Goal: Transaction & Acquisition: Purchase product/service

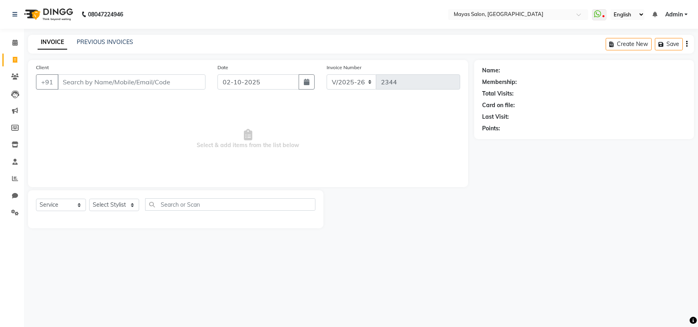
select select "7571"
select select "service"
click at [147, 87] on input "Client" at bounding box center [132, 81] width 148 height 15
type input "08108037658"
click at [172, 87] on button "Add Client" at bounding box center [184, 81] width 41 height 15
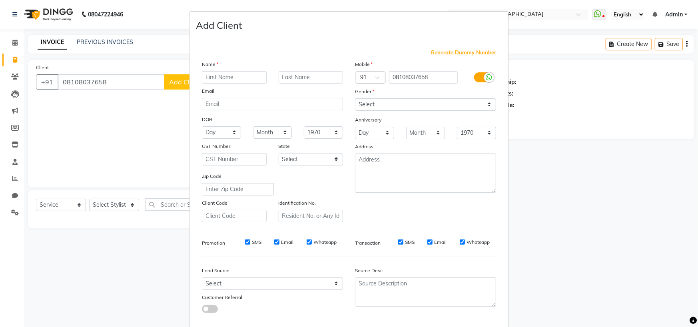
click at [224, 84] on input "text" at bounding box center [234, 77] width 65 height 12
type input "[PERSON_NAME]"
click at [324, 84] on input "text" at bounding box center [311, 77] width 65 height 12
type input "[PERSON_NAME]"
click at [411, 111] on select "Select [DEMOGRAPHIC_DATA] [DEMOGRAPHIC_DATA] Other Prefer Not To Say" at bounding box center [425, 104] width 141 height 12
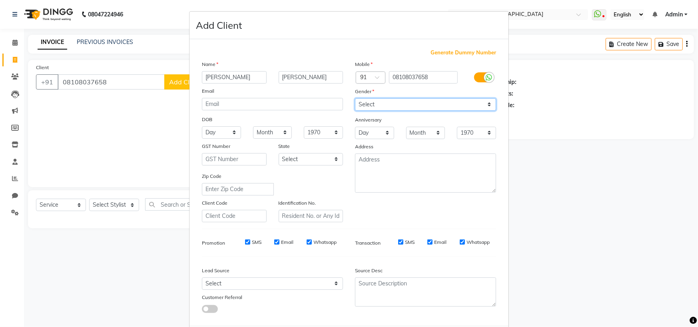
select select "[DEMOGRAPHIC_DATA]"
click at [355, 111] on select "Select [DEMOGRAPHIC_DATA] [DEMOGRAPHIC_DATA] Other Prefer Not To Say" at bounding box center [425, 104] width 141 height 12
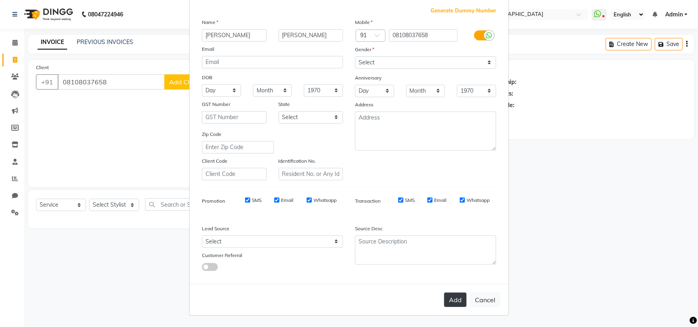
click at [444, 293] on button "Add" at bounding box center [455, 300] width 22 height 14
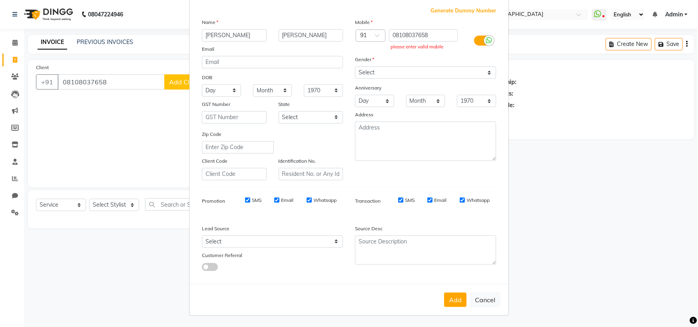
scroll to position [0, 0]
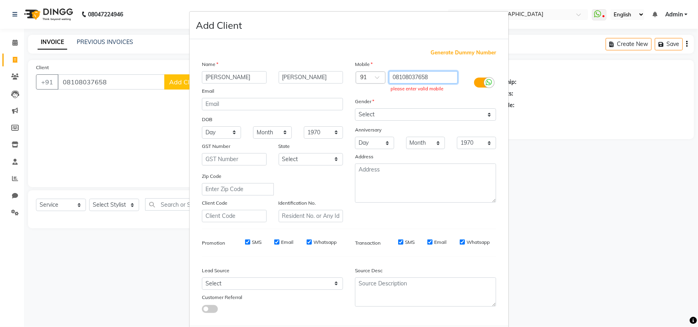
click at [394, 84] on input "08108037658" at bounding box center [423, 77] width 69 height 12
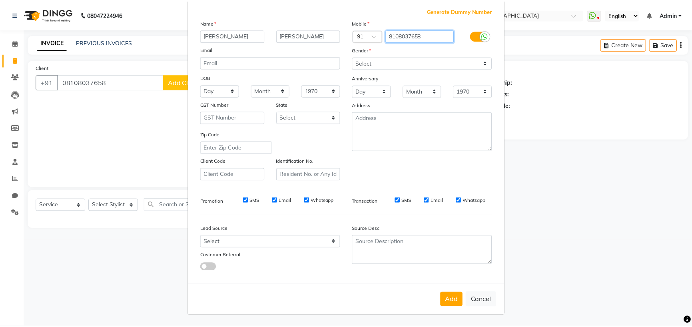
scroll to position [115, 0]
type input "8108037658"
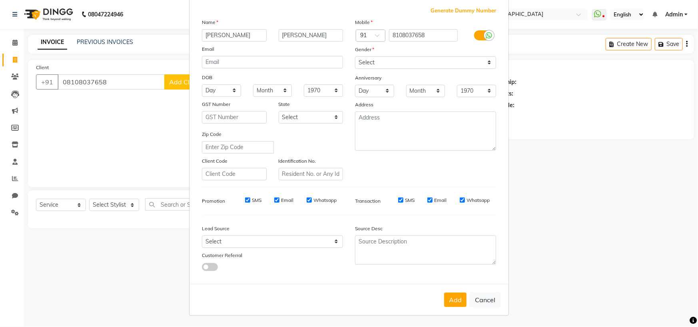
click at [438, 284] on div "Add Cancel" at bounding box center [348, 300] width 319 height 32
click at [444, 293] on button "Add" at bounding box center [455, 300] width 22 height 14
type input "8108037658"
select select
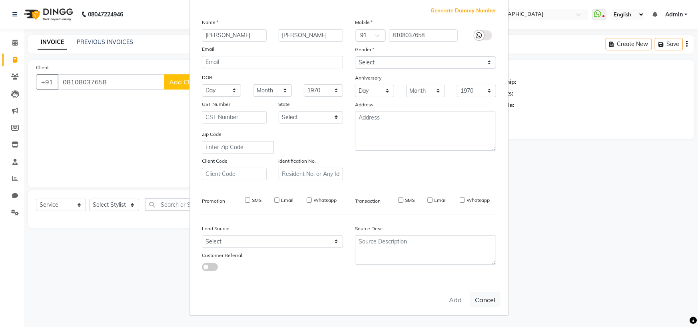
select select
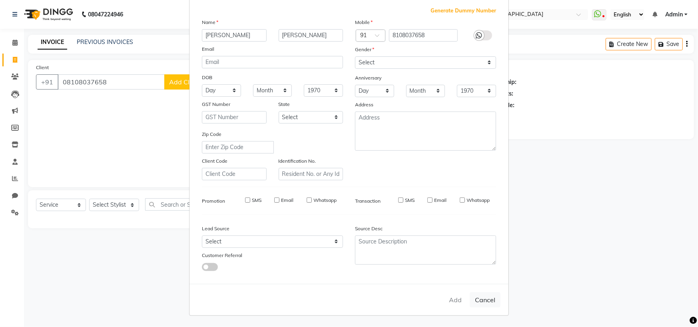
checkbox input "false"
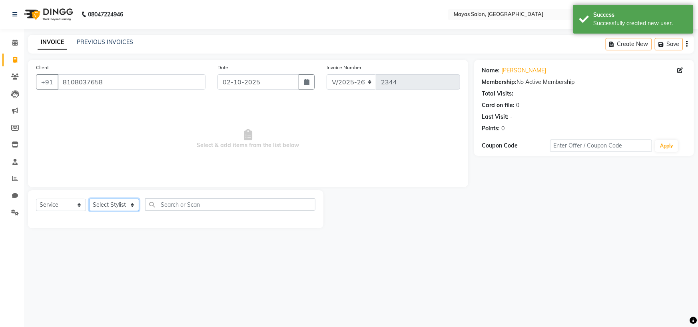
click at [129, 211] on select "Select Stylist [PERSON_NAME] [PERSON_NAME] [PERSON_NAME] (sir) [PERSON_NAME] Mo…" at bounding box center [114, 205] width 50 height 12
select select "66827"
click at [92, 211] on select "Select Stylist [PERSON_NAME] [PERSON_NAME] [PERSON_NAME] (sir) [PERSON_NAME] Mo…" at bounding box center [114, 205] width 50 height 12
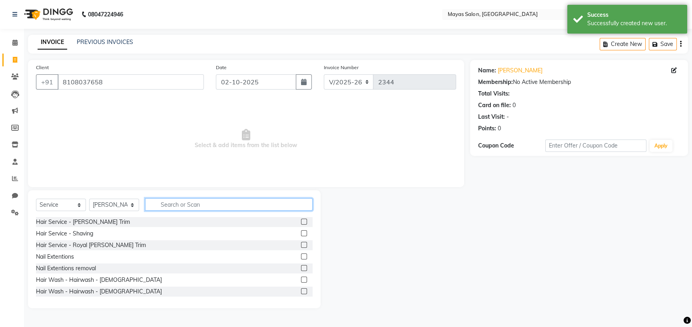
click at [187, 211] on input "text" at bounding box center [228, 204] width 167 height 12
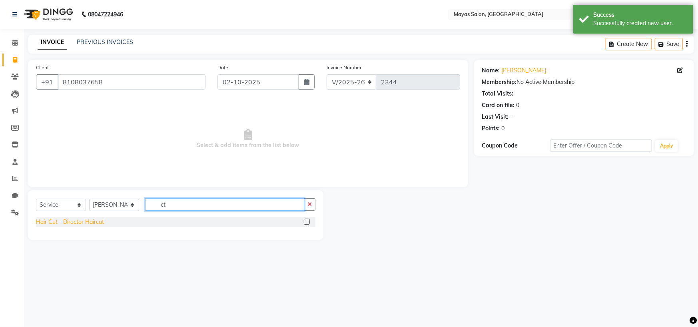
type input "ct"
click at [94, 226] on div "Hair Cut - Director Haircut" at bounding box center [70, 222] width 68 height 8
checkbox input "false"
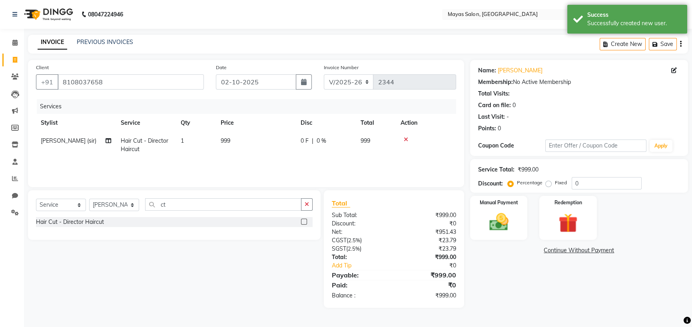
click at [252, 158] on td "999" at bounding box center [256, 145] width 80 height 26
select select "66827"
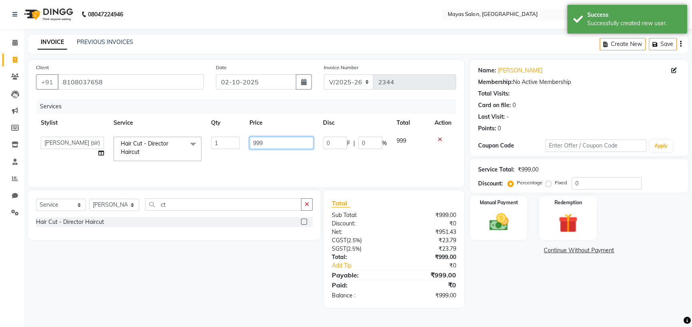
drag, startPoint x: 276, startPoint y: 161, endPoint x: 216, endPoint y: 173, distance: 60.7
click at [216, 166] on tr "[PERSON_NAME] [PERSON_NAME] [PERSON_NAME] (sir) [PERSON_NAME] Movle [PERSON_NAM…" at bounding box center [246, 149] width 420 height 34
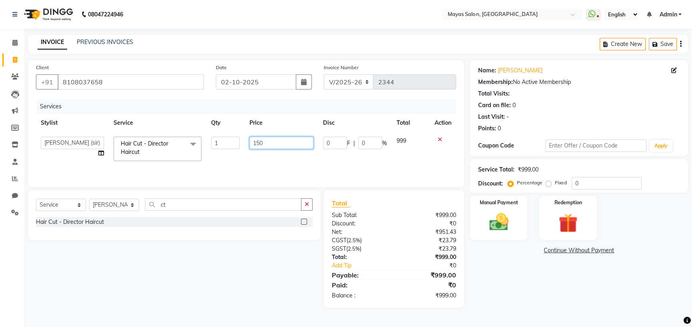
type input "1500"
click at [279, 17] on nav "08047224946 Select Location × Mayas Salon, Thane WhatsApp Status ✕ Status: Disc…" at bounding box center [346, 14] width 692 height 29
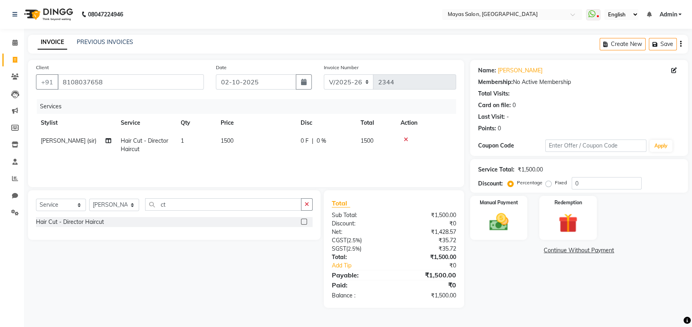
click at [199, 158] on td "1" at bounding box center [196, 145] width 40 height 26
select select "66827"
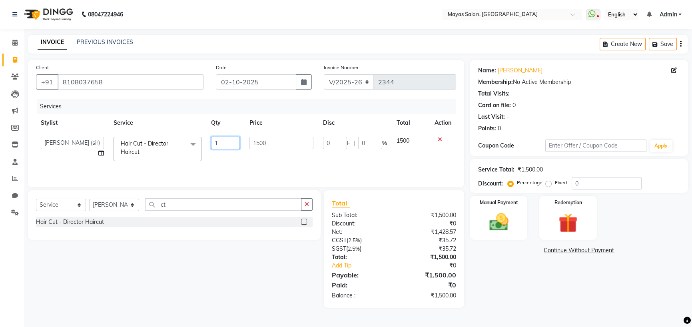
click at [216, 149] on input "1" at bounding box center [225, 143] width 29 height 12
click at [220, 149] on input "1" at bounding box center [225, 143] width 29 height 12
type input "2"
click at [285, 39] on div "INVOICE PREVIOUS INVOICES Create New Save" at bounding box center [358, 44] width 660 height 19
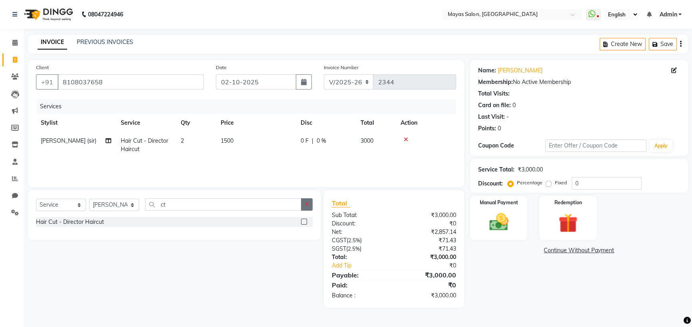
click at [305, 207] on icon "button" at bounding box center [307, 204] width 4 height 6
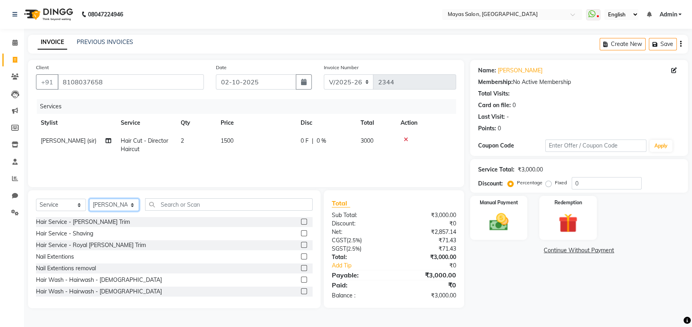
click at [136, 211] on select "Select Stylist [PERSON_NAME] [PERSON_NAME] [PERSON_NAME] (sir) [PERSON_NAME] Mo…" at bounding box center [114, 205] width 50 height 12
select select "67435"
click at [92, 211] on select "Select Stylist [PERSON_NAME] [PERSON_NAME] [PERSON_NAME] (sir) [PERSON_NAME] Mo…" at bounding box center [114, 205] width 50 height 12
click at [189, 211] on input "text" at bounding box center [228, 204] width 167 height 12
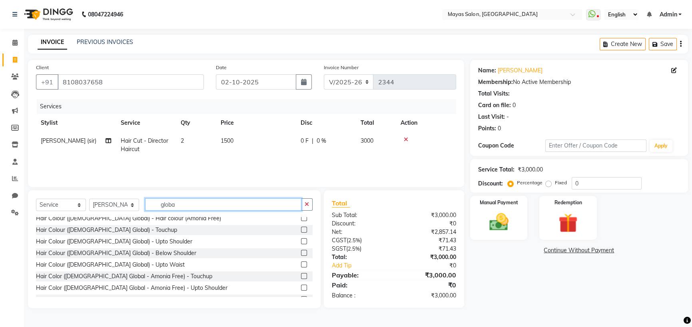
scroll to position [40, 0]
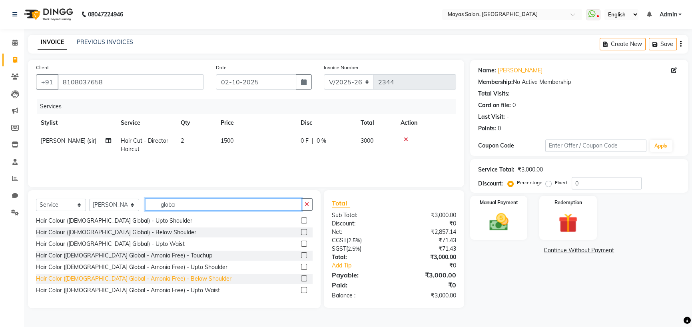
type input "globa"
click at [163, 283] on div "Hair Color ([DEMOGRAPHIC_DATA] Global - Amonia Free) - Below Shoulder" at bounding box center [133, 279] width 195 height 8
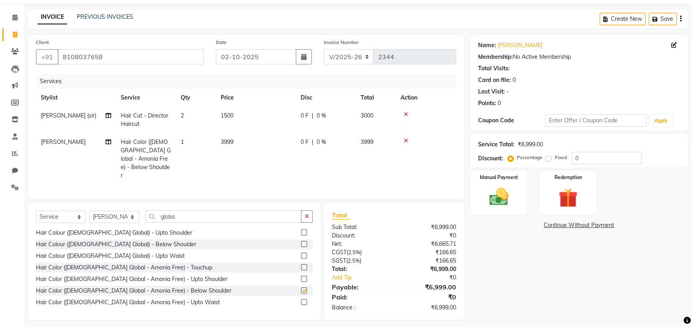
checkbox input "false"
click at [253, 167] on td "3999" at bounding box center [256, 159] width 80 height 52
select select "67435"
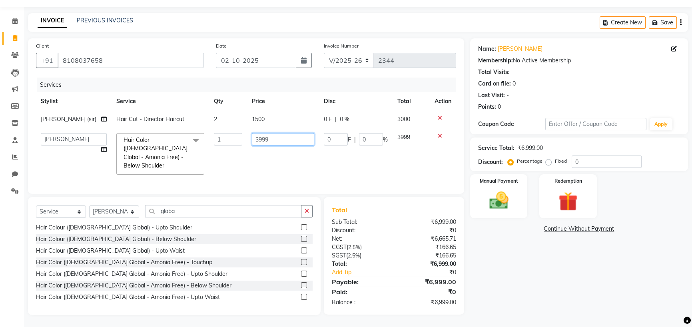
drag, startPoint x: 272, startPoint y: 169, endPoint x: 230, endPoint y: 172, distance: 42.5
click at [230, 172] on tr "[PERSON_NAME] [PERSON_NAME] [PERSON_NAME] (sir) [PERSON_NAME] Movle [PERSON_NAM…" at bounding box center [246, 153] width 420 height 51
type input "4500"
click at [512, 289] on div "Name: [PERSON_NAME] Membership: No Active Membership Total Visits: Card on file…" at bounding box center [582, 176] width 224 height 277
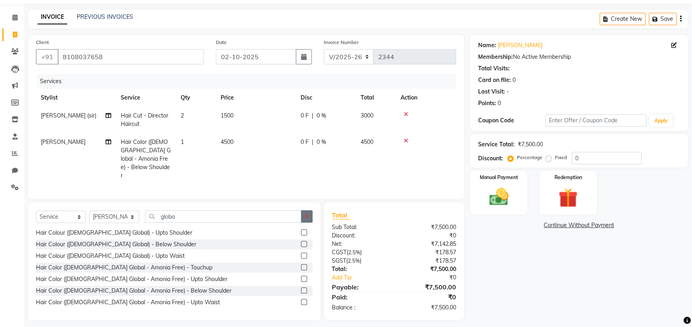
click at [308, 223] on button "button" at bounding box center [307, 216] width 12 height 12
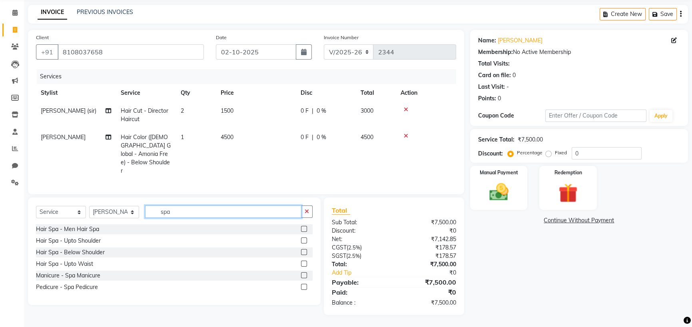
scroll to position [71, 0]
type input "spa"
click at [89, 248] on div "Hair Spa - Below Shoulder" at bounding box center [70, 252] width 69 height 8
checkbox input "false"
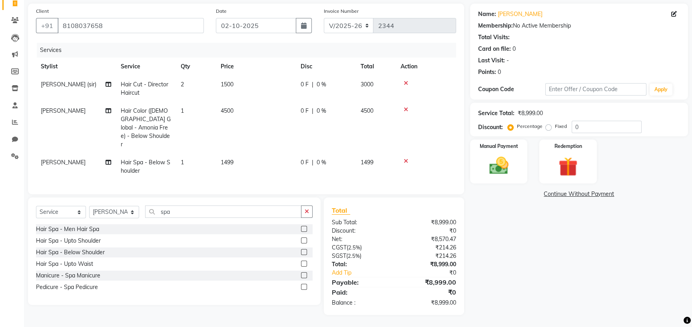
click at [259, 169] on td "1499" at bounding box center [256, 166] width 80 height 26
select select "67435"
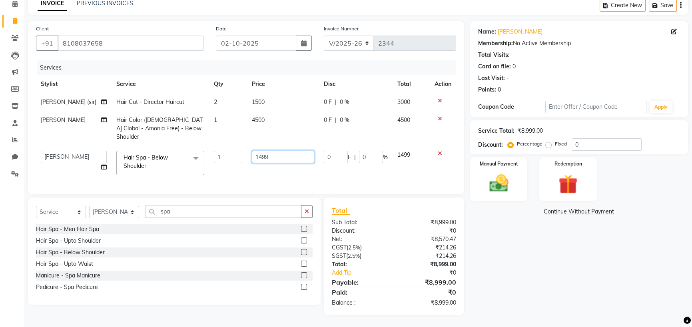
drag, startPoint x: 288, startPoint y: 154, endPoint x: 154, endPoint y: 168, distance: 134.7
click at [154, 168] on tr "[PERSON_NAME] [PERSON_NAME] [PERSON_NAME] (sir) [PERSON_NAME] Movle [PERSON_NAM…" at bounding box center [246, 163] width 420 height 34
type input "2000"
click at [580, 253] on div "Name: [PERSON_NAME] Membership: No Active Membership Total Visits: Card on file…" at bounding box center [582, 168] width 224 height 294
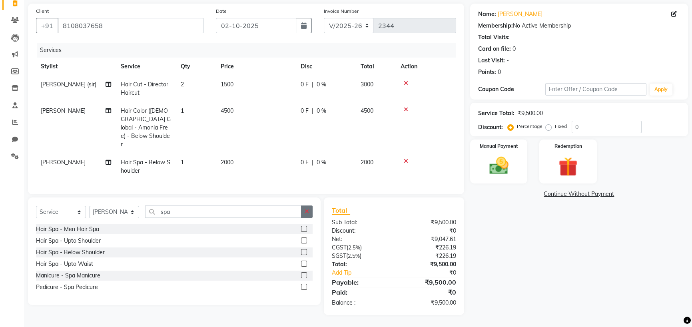
click at [305, 214] on icon "button" at bounding box center [307, 212] width 4 height 6
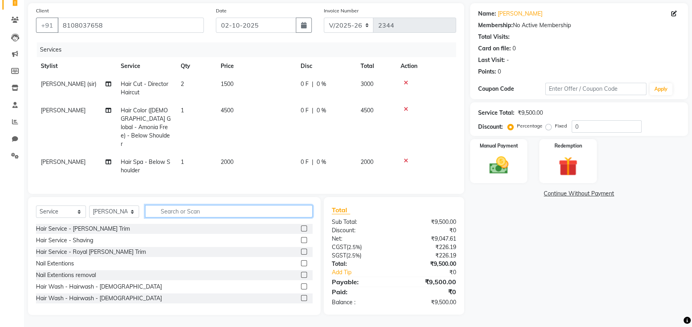
scroll to position [100, 0]
click at [127, 205] on select "Select Stylist [PERSON_NAME] [PERSON_NAME] [PERSON_NAME] (sir) [PERSON_NAME] Mo…" at bounding box center [114, 211] width 50 height 12
select select "67456"
click at [92, 205] on select "Select Stylist [PERSON_NAME] [PERSON_NAME] [PERSON_NAME] (sir) [PERSON_NAME] Mo…" at bounding box center [114, 211] width 50 height 12
click at [185, 205] on input "text" at bounding box center [228, 211] width 167 height 12
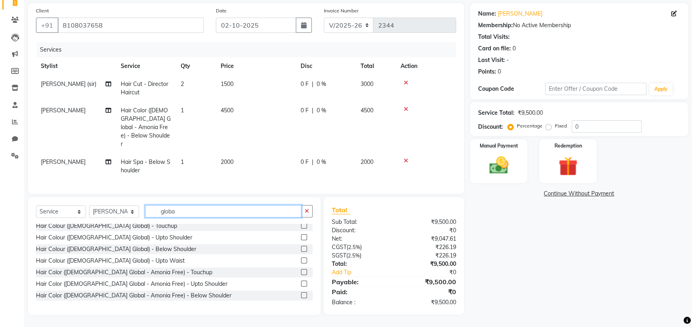
scroll to position [40, 0]
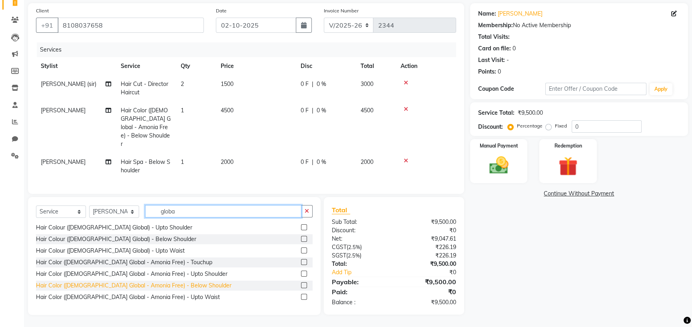
type input "globa"
click at [169, 281] on div "Hair Color ([DEMOGRAPHIC_DATA] Global - Amonia Free) - Below Shoulder" at bounding box center [133, 285] width 195 height 8
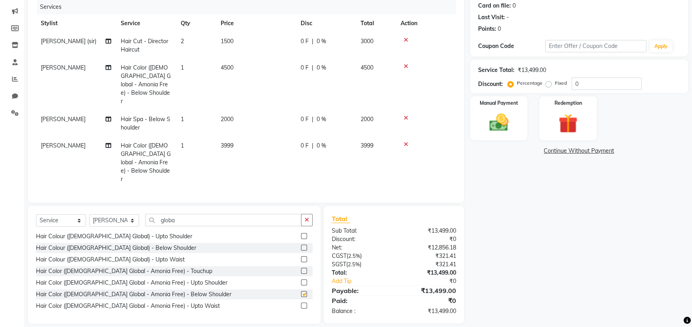
checkbox input "false"
click at [259, 173] on td "3999" at bounding box center [256, 163] width 80 height 52
select select "67456"
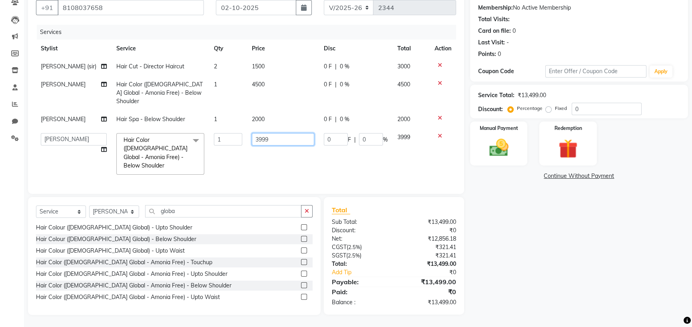
drag, startPoint x: 276, startPoint y: 148, endPoint x: 222, endPoint y: 157, distance: 54.7
click at [223, 157] on tr "[PERSON_NAME] [PERSON_NAME] [PERSON_NAME] (sir) [PERSON_NAME] Movle [PERSON_NAM…" at bounding box center [246, 153] width 420 height 51
type input "4500"
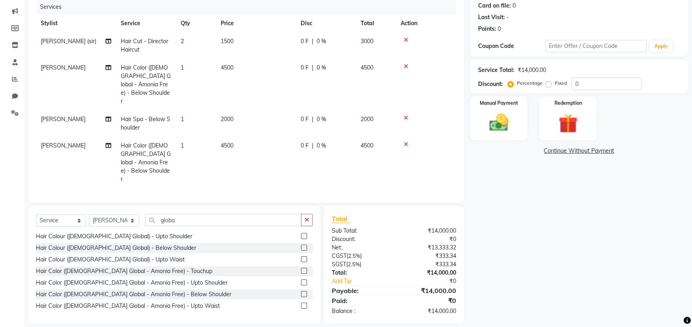
click at [578, 274] on div "Name: [PERSON_NAME] Membership: No Active Membership Total Visits: Card on file…" at bounding box center [582, 141] width 224 height 363
click at [307, 226] on button "button" at bounding box center [307, 220] width 12 height 12
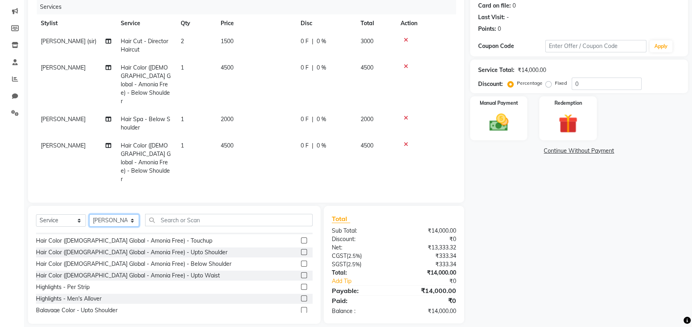
click at [116, 227] on select "Select Stylist [PERSON_NAME] [PERSON_NAME] [PERSON_NAME] (sir) [PERSON_NAME] Mo…" at bounding box center [114, 220] width 50 height 12
click at [544, 275] on div "Name: [PERSON_NAME] Membership: No Active Membership Total Visits: Card on file…" at bounding box center [582, 141] width 224 height 363
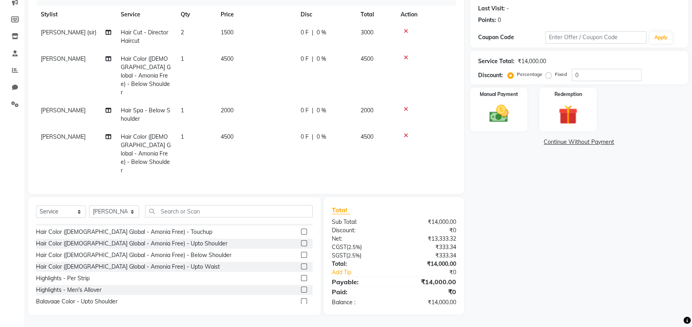
scroll to position [145, 0]
click at [126, 205] on select "Select Stylist [PERSON_NAME] [PERSON_NAME] [PERSON_NAME] (sir) [PERSON_NAME] Mo…" at bounding box center [114, 211] width 50 height 12
select select "70617"
click at [92, 205] on select "Select Stylist [PERSON_NAME] [PERSON_NAME] [PERSON_NAME] (sir) [PERSON_NAME] Mo…" at bounding box center [114, 211] width 50 height 12
drag, startPoint x: 76, startPoint y: 201, endPoint x: 72, endPoint y: 192, distance: 9.9
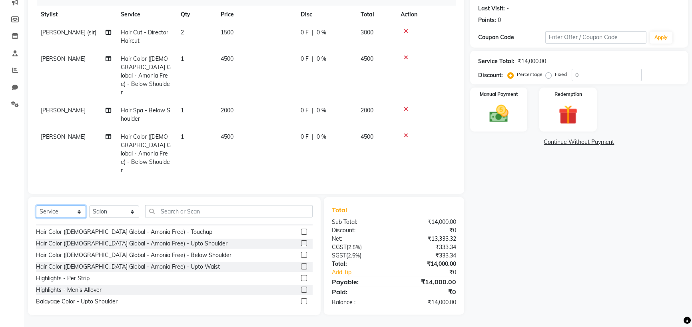
click at [76, 205] on select "Select Service Product Membership Package Voucher Prepaid Gift Card" at bounding box center [61, 211] width 50 height 12
select select "product"
click at [38, 205] on select "Select Service Product Membership Package Voucher Prepaid Gift Card" at bounding box center [61, 211] width 50 height 12
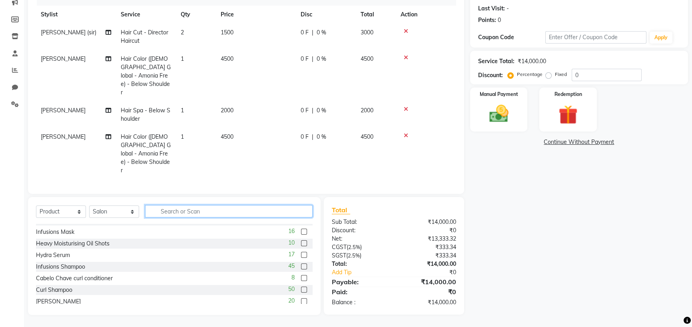
click at [204, 205] on input "text" at bounding box center [228, 211] width 167 height 12
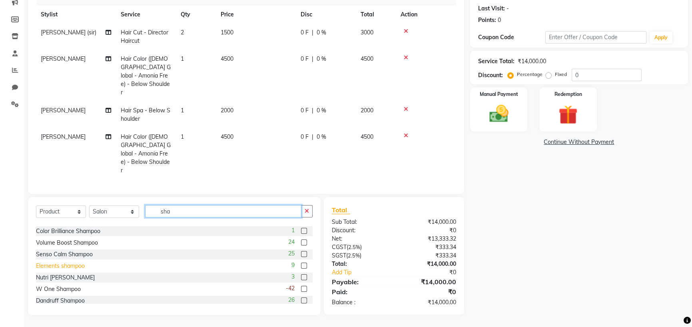
type input "sha"
click at [80, 263] on div "Elements shampoo" at bounding box center [60, 266] width 49 height 8
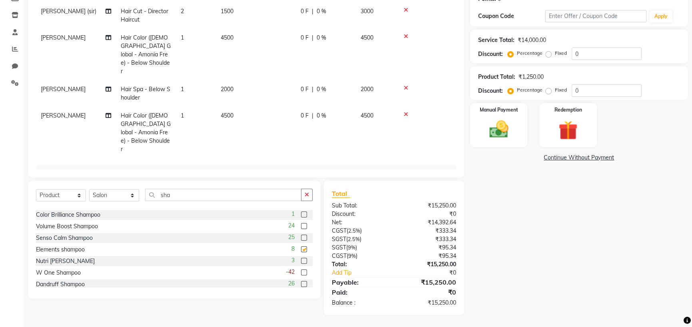
checkbox input "false"
click at [308, 198] on button "button" at bounding box center [307, 195] width 12 height 12
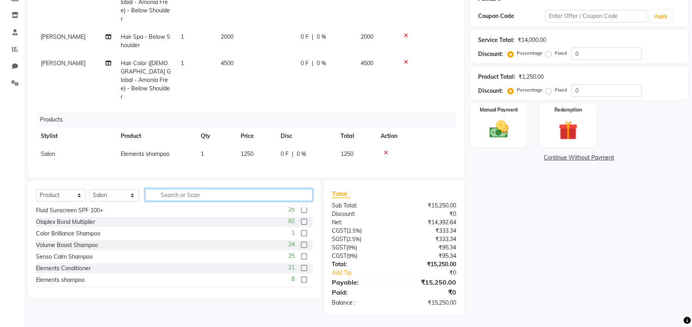
scroll to position [167, 0]
click at [278, 145] on td "0 F | 0 %" at bounding box center [306, 154] width 60 height 18
select select "70617"
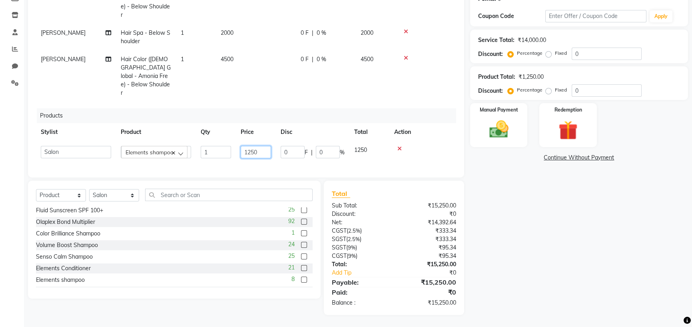
click at [267, 146] on input "1250" at bounding box center [256, 152] width 30 height 12
type input "1"
type input "1150"
click at [580, 235] on div "Name: [PERSON_NAME] Membership: No Active Membership Total Visits: Card on file…" at bounding box center [582, 122] width 224 height 384
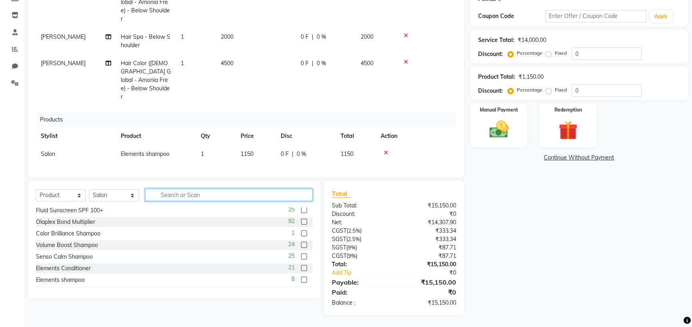
click at [185, 189] on input "text" at bounding box center [228, 195] width 167 height 12
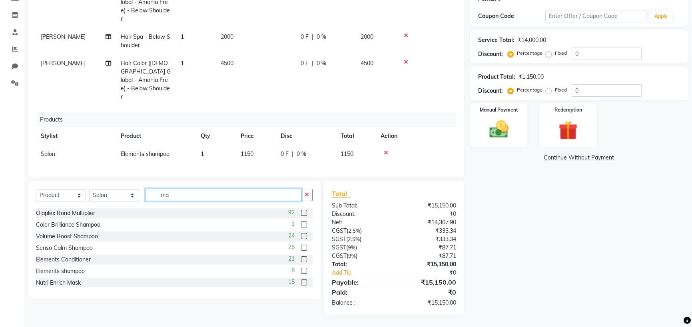
scroll to position [0, 0]
type input "mask"
click at [72, 208] on div "Nutri Enrich Mask" at bounding box center [58, 212] width 45 height 8
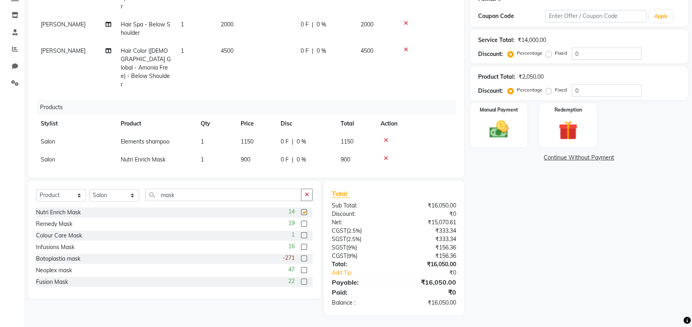
checkbox input "false"
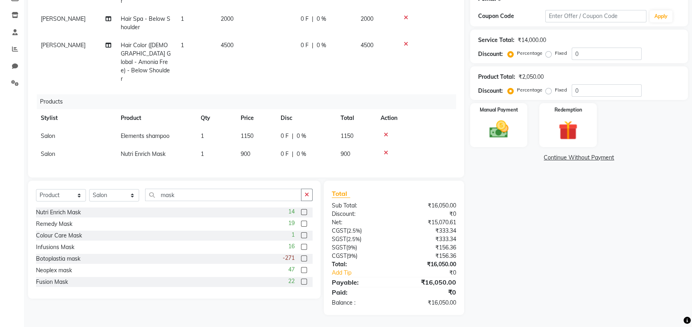
scroll to position [85, 0]
click at [260, 145] on td "900" at bounding box center [256, 154] width 40 height 18
select select "70617"
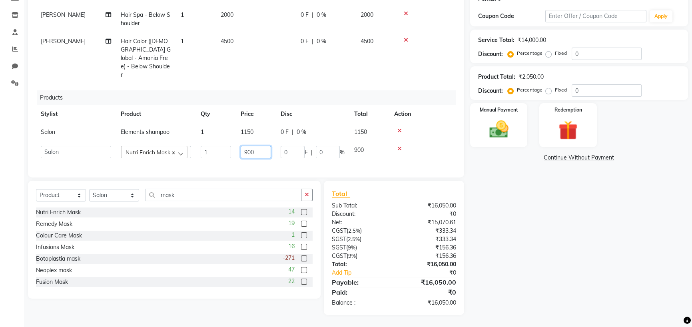
drag, startPoint x: 263, startPoint y: 129, endPoint x: 239, endPoint y: 131, distance: 23.6
click at [239, 141] on td "900" at bounding box center [256, 152] width 40 height 22
type input "1150"
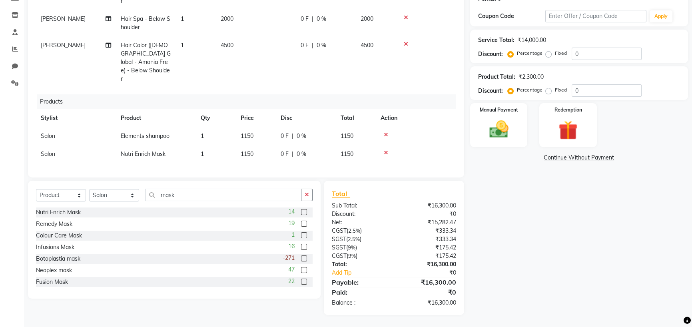
click at [531, 271] on div "Name: [PERSON_NAME] Membership: No Active Membership Total Visits: Card on file…" at bounding box center [582, 122] width 224 height 384
drag, startPoint x: 303, startPoint y: 177, endPoint x: 269, endPoint y: 183, distance: 34.6
click at [305, 192] on icon "button" at bounding box center [307, 195] width 4 height 6
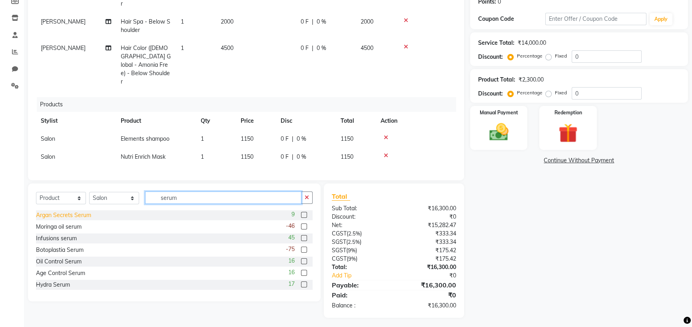
type input "serum"
click at [89, 219] on div "Argan Secrets Serum" at bounding box center [63, 215] width 55 height 8
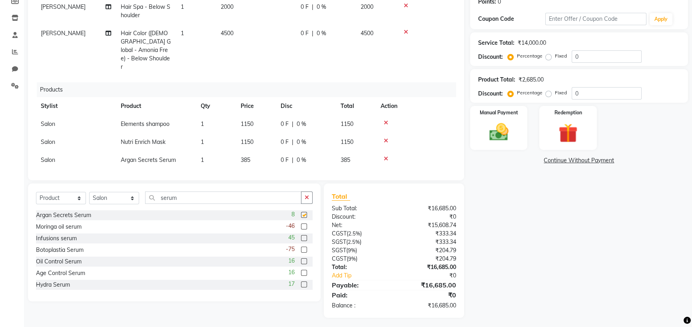
checkbox input "false"
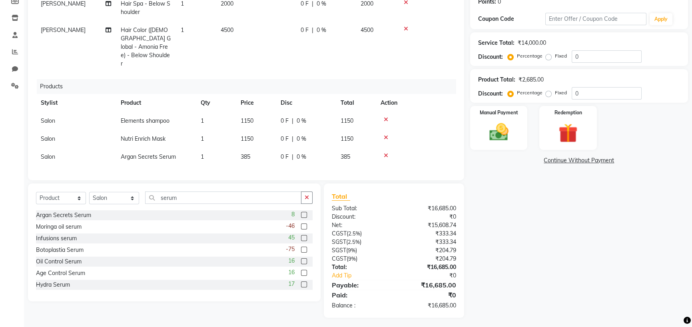
scroll to position [106, 0]
click at [264, 162] on td "385" at bounding box center [256, 157] width 40 height 18
select select "70617"
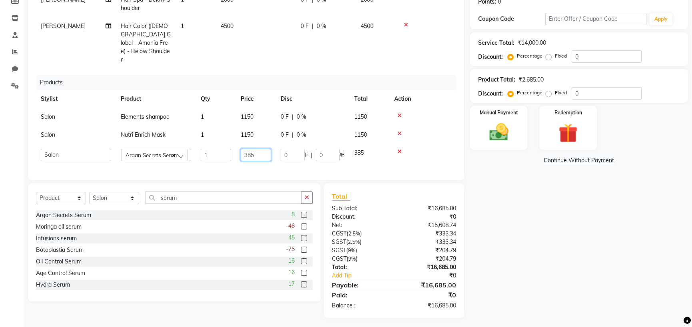
scroll to position [113, 0]
drag, startPoint x: 267, startPoint y: 166, endPoint x: 235, endPoint y: 179, distance: 34.4
click at [235, 172] on div "Services Stylist Service Qty Price Disc Total Action [PERSON_NAME] (sir) Hair C…" at bounding box center [246, 72] width 420 height 200
type input "1750"
click at [531, 259] on div "Name: [PERSON_NAME] Membership: No Active Membership Total Visits: Card on file…" at bounding box center [582, 125] width 224 height 384
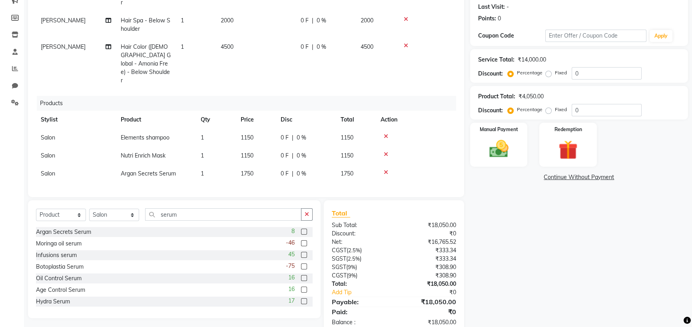
scroll to position [167, 0]
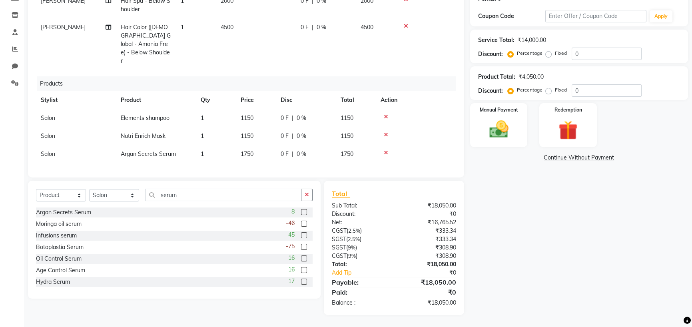
click at [221, 109] on td "1" at bounding box center [216, 118] width 40 height 18
select select "70617"
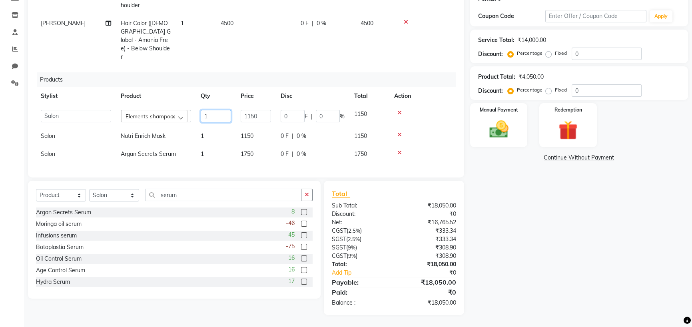
click at [225, 110] on input "1" at bounding box center [216, 116] width 30 height 12
type input "2"
click at [572, 279] on div "Name: [PERSON_NAME] Membership: No Active Membership Total Visits: Card on file…" at bounding box center [582, 122] width 224 height 384
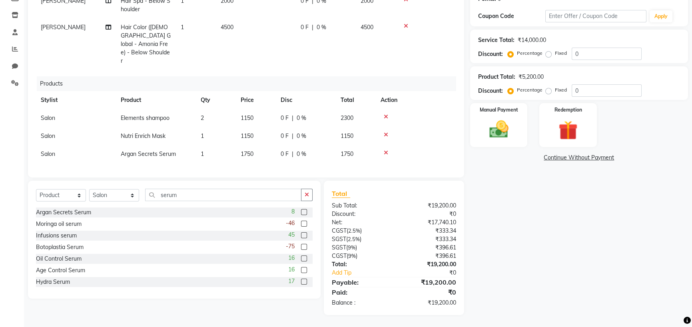
click at [231, 127] on td "1" at bounding box center [216, 136] width 40 height 18
select select "70617"
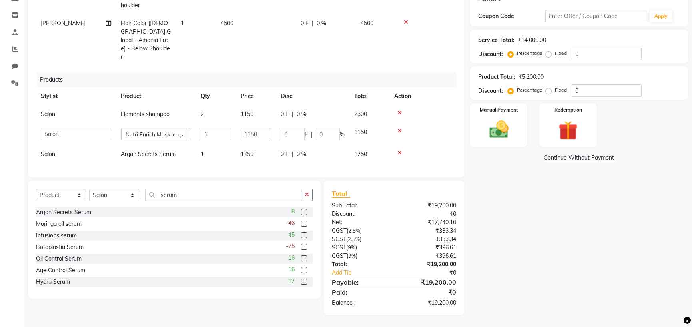
click at [235, 123] on td "1" at bounding box center [216, 134] width 40 height 22
click at [229, 128] on input "1" at bounding box center [216, 134] width 30 height 12
type input "2"
click at [591, 239] on div "Name: [PERSON_NAME] Membership: No Active Membership Total Visits: Card on file…" at bounding box center [582, 122] width 224 height 384
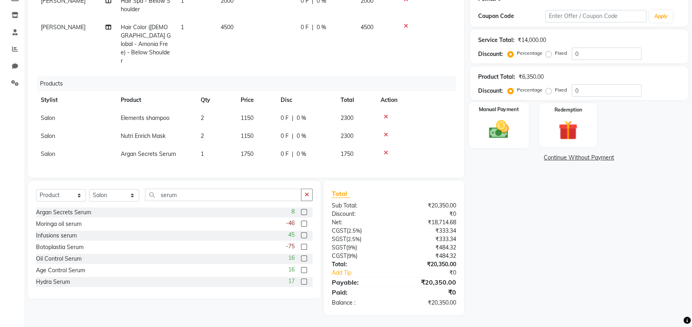
click at [505, 128] on img at bounding box center [498, 129] width 32 height 23
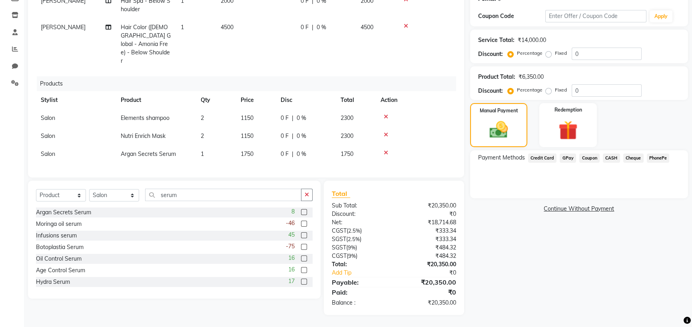
click at [574, 155] on span "GPay" at bounding box center [568, 157] width 16 height 9
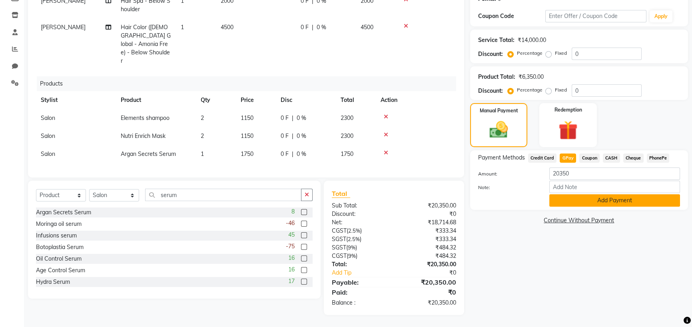
click at [596, 207] on button "Add Payment" at bounding box center [614, 200] width 131 height 12
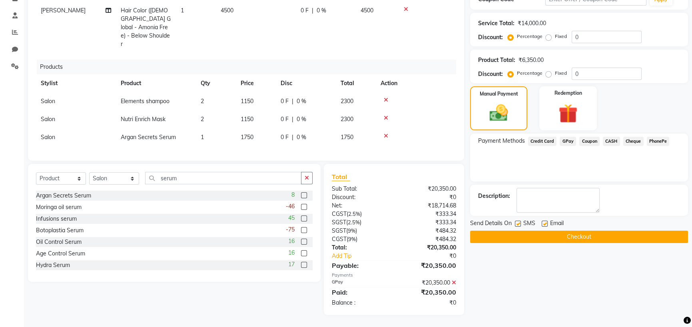
click at [598, 243] on button "Checkout" at bounding box center [579, 237] width 218 height 12
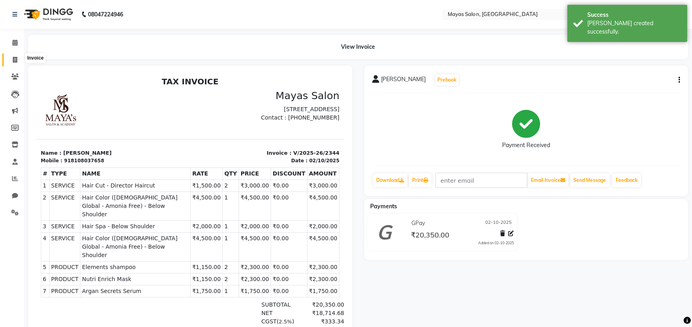
click at [11, 58] on span at bounding box center [15, 60] width 14 height 9
select select "7571"
select select "service"
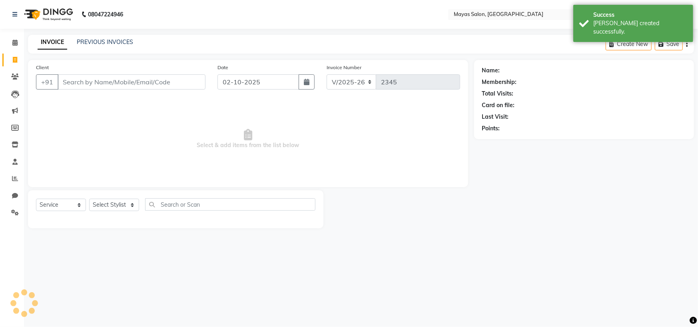
click at [106, 40] on div "PREVIOUS INVOICES" at bounding box center [105, 42] width 56 height 8
click at [105, 45] on link "PREVIOUS INVOICES" at bounding box center [105, 41] width 56 height 7
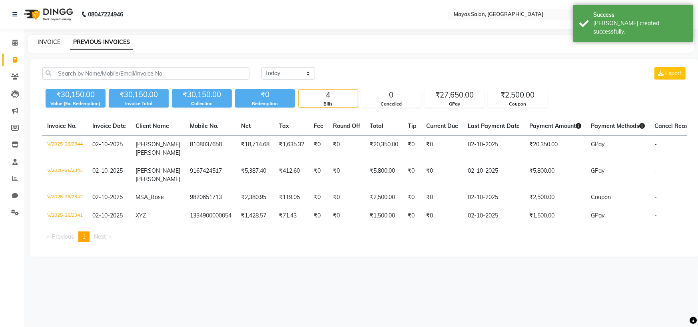
click at [55, 45] on link "INVOICE" at bounding box center [49, 41] width 23 height 7
select select "service"
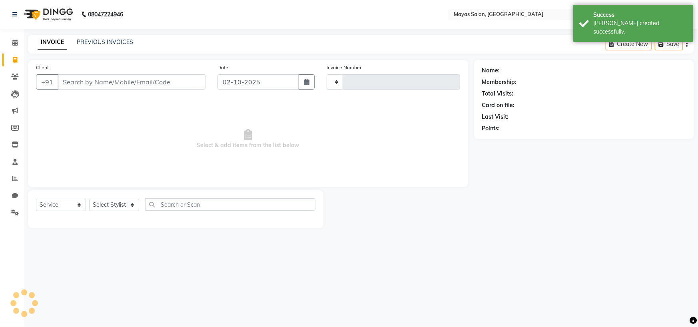
type input "2345"
select select "7571"
click at [96, 90] on input "Client" at bounding box center [132, 81] width 148 height 15
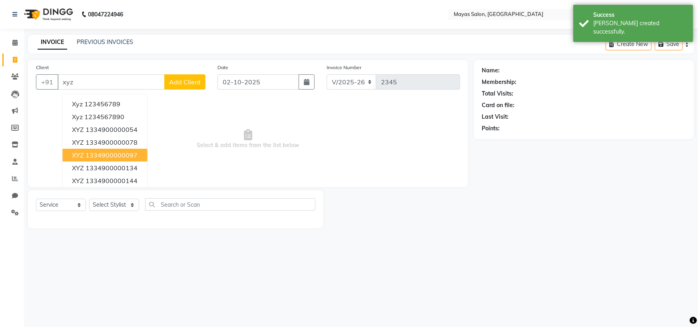
click at [104, 159] on ngb-highlight "1334900000097" at bounding box center [112, 155] width 52 height 8
type input "1334900000097"
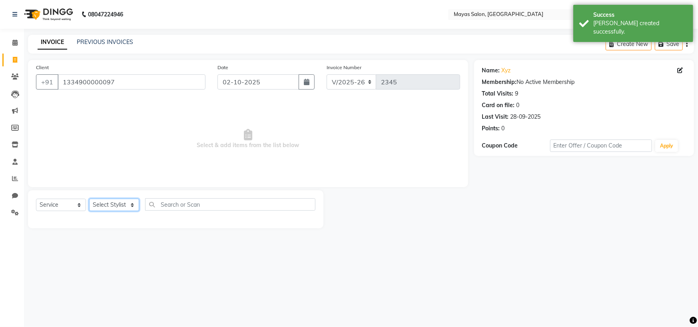
click at [120, 211] on select "Select Stylist [PERSON_NAME] [PERSON_NAME] [PERSON_NAME] (sir) [PERSON_NAME] Mo…" at bounding box center [114, 205] width 50 height 12
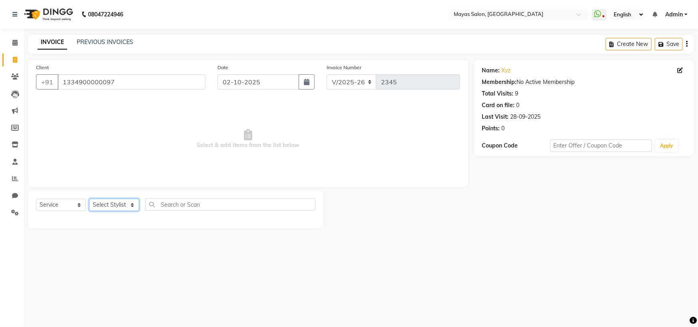
select select "66828"
click at [92, 211] on select "Select Stylist [PERSON_NAME] [PERSON_NAME] [PERSON_NAME] (sir) [PERSON_NAME] Mo…" at bounding box center [114, 205] width 50 height 12
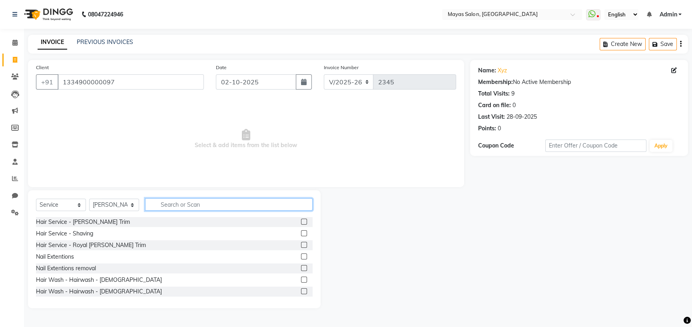
click at [196, 211] on input "text" at bounding box center [228, 204] width 167 height 12
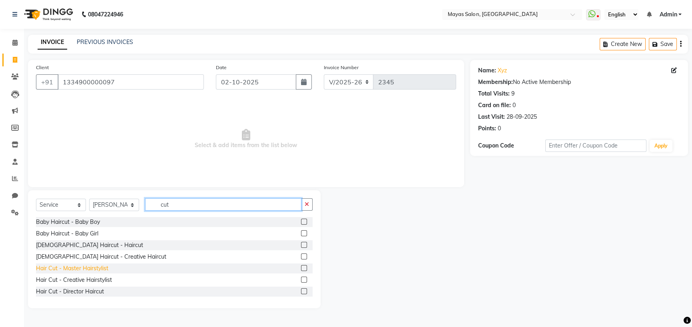
type input "cut"
click at [92, 273] on div "Hair Cut - Master Hairstylist" at bounding box center [72, 268] width 72 height 8
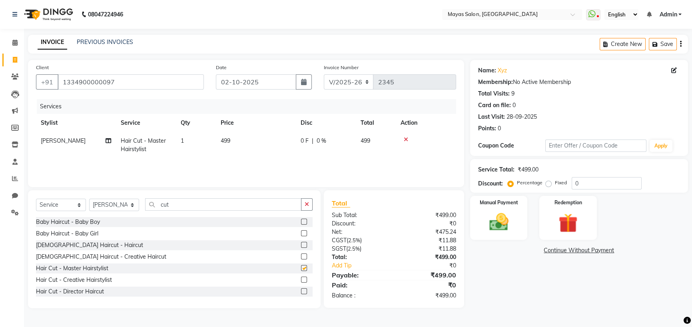
checkbox input "false"
click at [256, 158] on td "499" at bounding box center [256, 145] width 80 height 26
select select "66828"
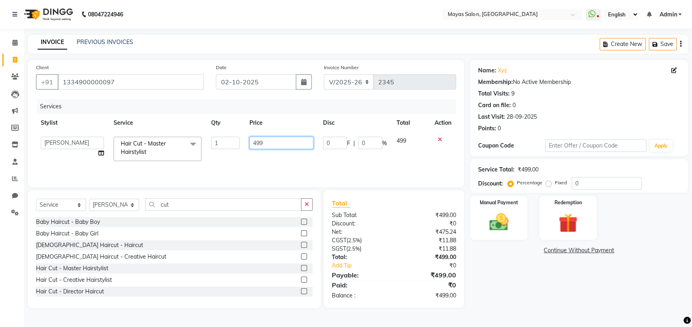
drag, startPoint x: 268, startPoint y: 165, endPoint x: 232, endPoint y: 176, distance: 37.4
click at [232, 166] on tr "[PERSON_NAME] [PERSON_NAME] [PERSON_NAME] (sir) [PERSON_NAME] Movle [PERSON_NAM…" at bounding box center [246, 149] width 420 height 34
type input "500"
click at [548, 308] on div "Name: Xyz Membership: No Active Membership Total Visits: 9 Card on file: 0 Last…" at bounding box center [582, 184] width 224 height 248
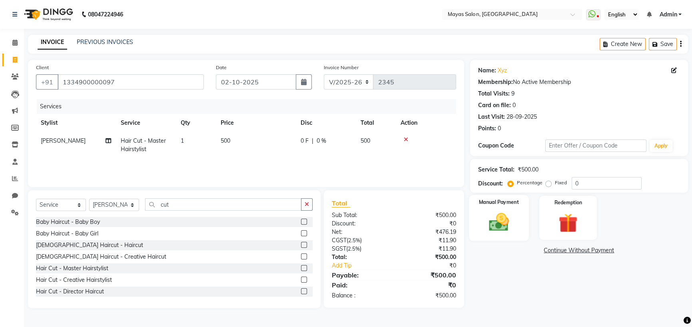
click at [498, 233] on img at bounding box center [498, 222] width 32 height 23
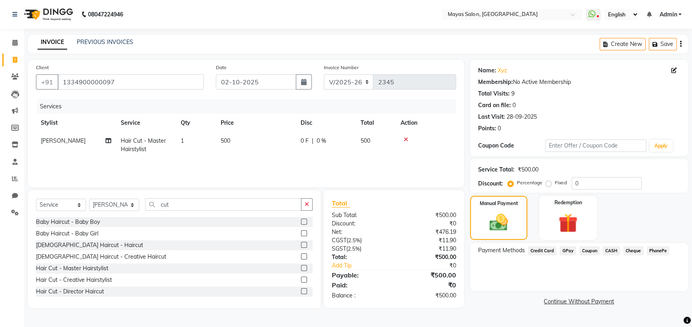
click at [574, 255] on span "GPay" at bounding box center [568, 250] width 16 height 9
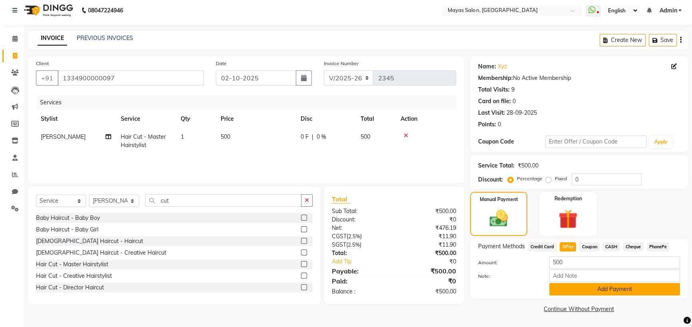
click at [580, 288] on button "Add Payment" at bounding box center [614, 289] width 131 height 12
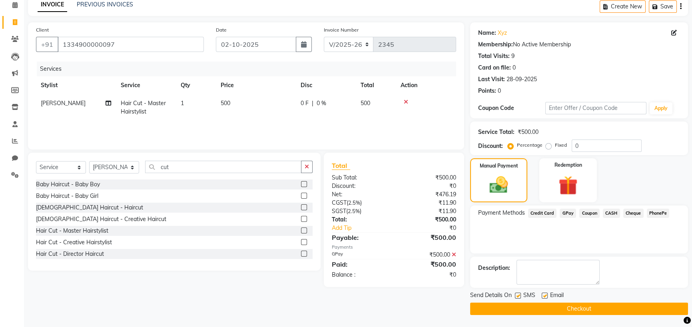
scroll to position [77, 0]
click at [591, 306] on button "Checkout" at bounding box center [579, 309] width 218 height 12
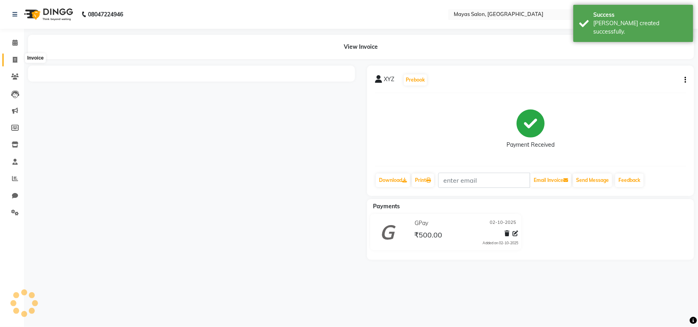
click at [13, 61] on icon at bounding box center [15, 60] width 4 height 6
select select "service"
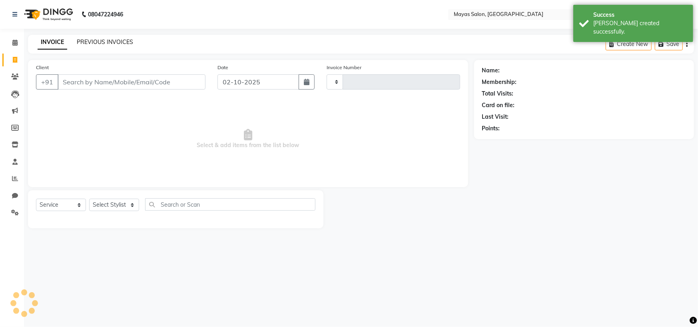
type input "2346"
select select "7571"
click at [104, 43] on link "PREVIOUS INVOICES" at bounding box center [105, 41] width 56 height 7
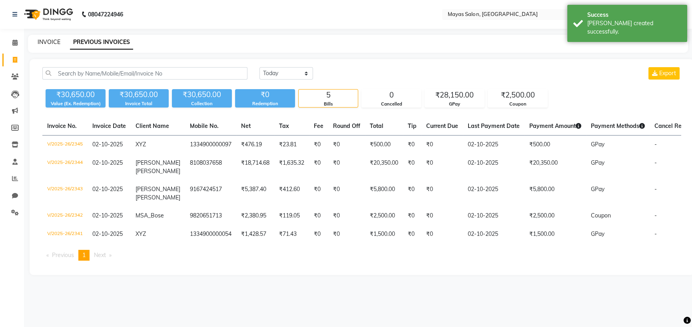
click at [45, 43] on link "INVOICE" at bounding box center [49, 41] width 23 height 7
select select "service"
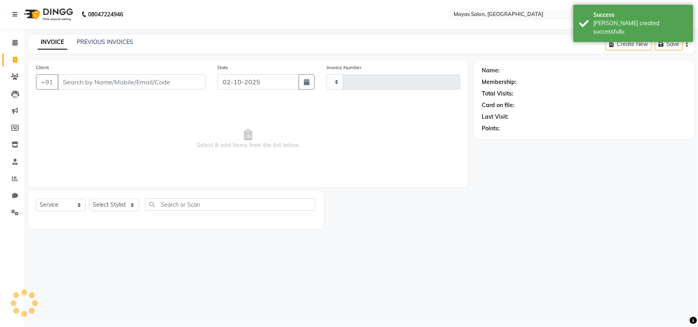
type input "2346"
select select "7571"
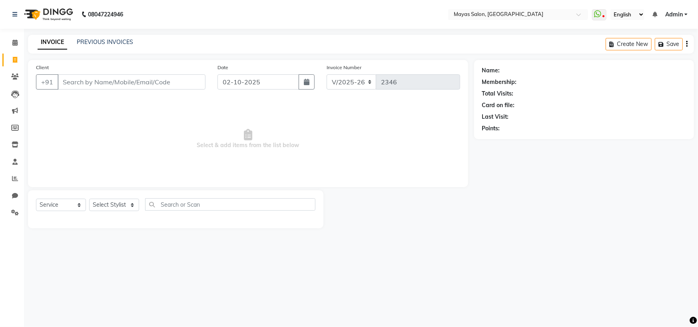
click at [107, 46] on div "PREVIOUS INVOICES" at bounding box center [105, 42] width 56 height 8
click at [102, 43] on link "PREVIOUS INVOICES" at bounding box center [105, 41] width 56 height 7
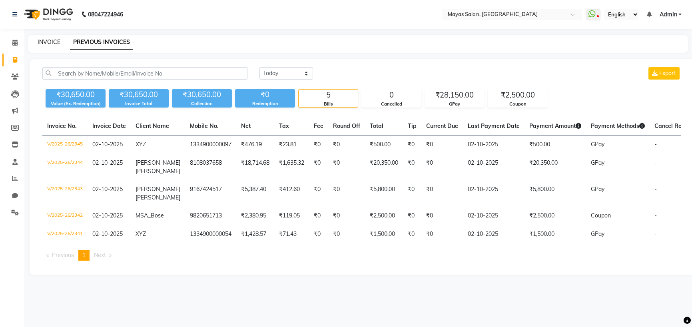
click at [53, 46] on link "INVOICE" at bounding box center [49, 41] width 23 height 7
select select "service"
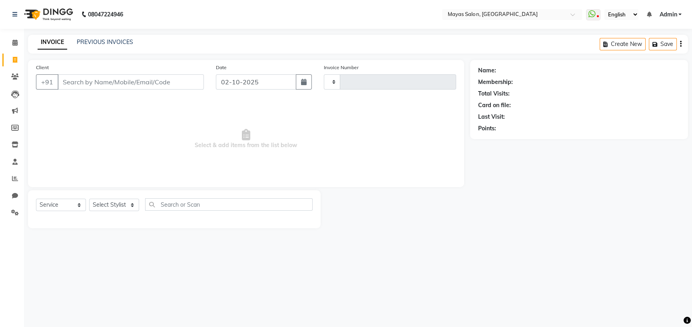
type input "2346"
select select "7571"
click at [98, 42] on link "PREVIOUS INVOICES" at bounding box center [105, 41] width 56 height 7
